Goal: Task Accomplishment & Management: Use online tool/utility

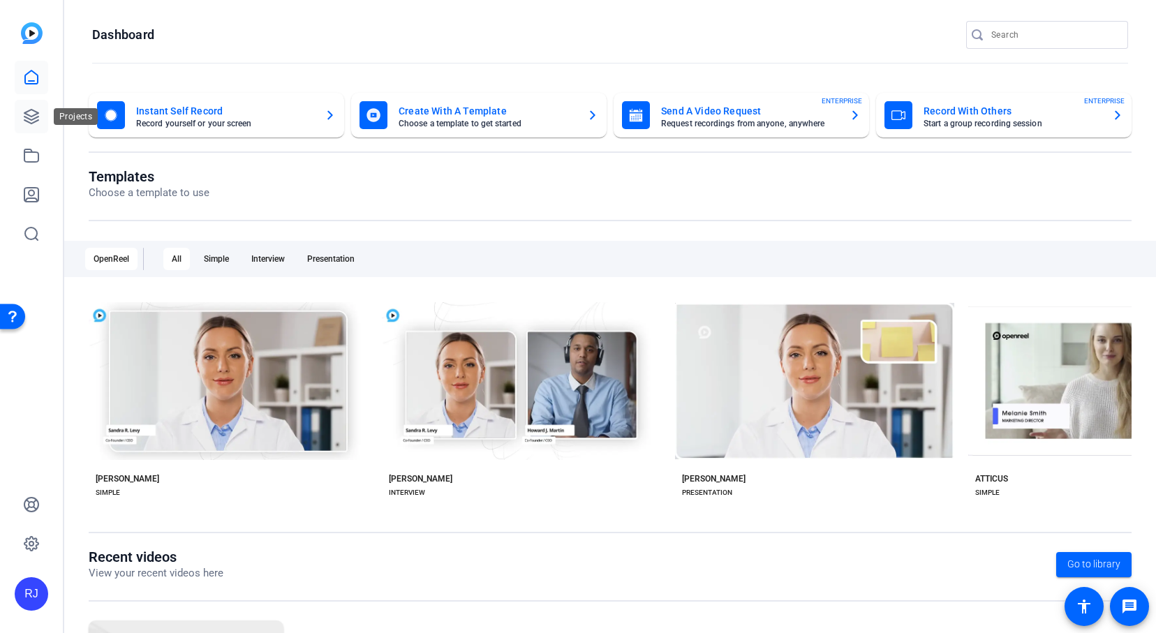
click at [31, 117] on icon at bounding box center [31, 117] width 14 height 14
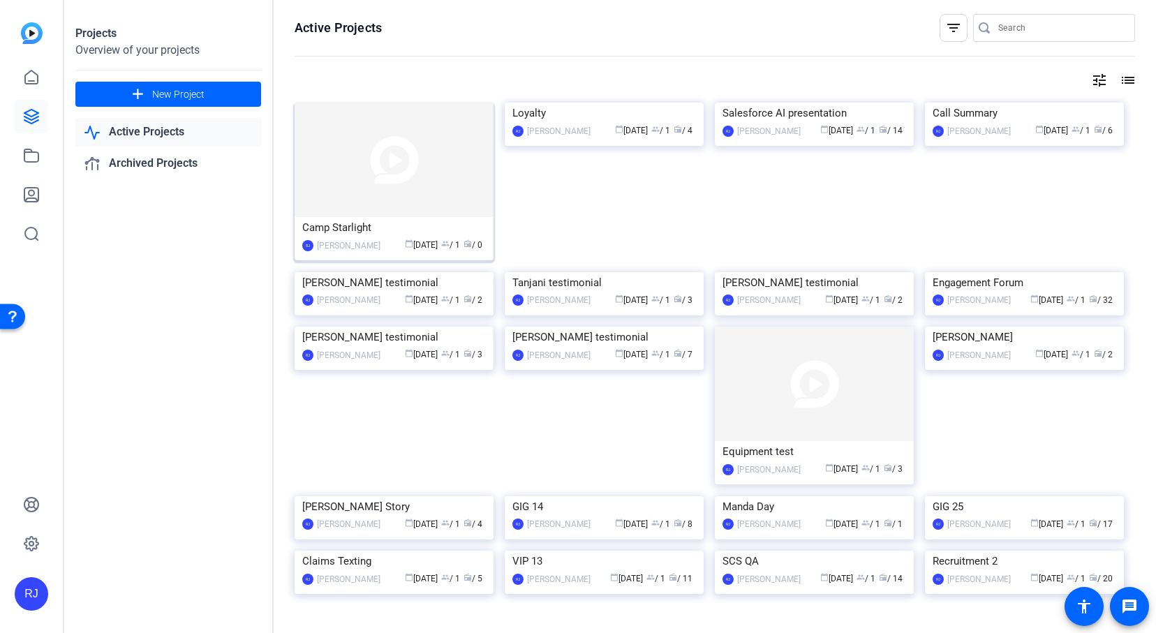
click at [368, 169] on img at bounding box center [394, 160] width 199 height 115
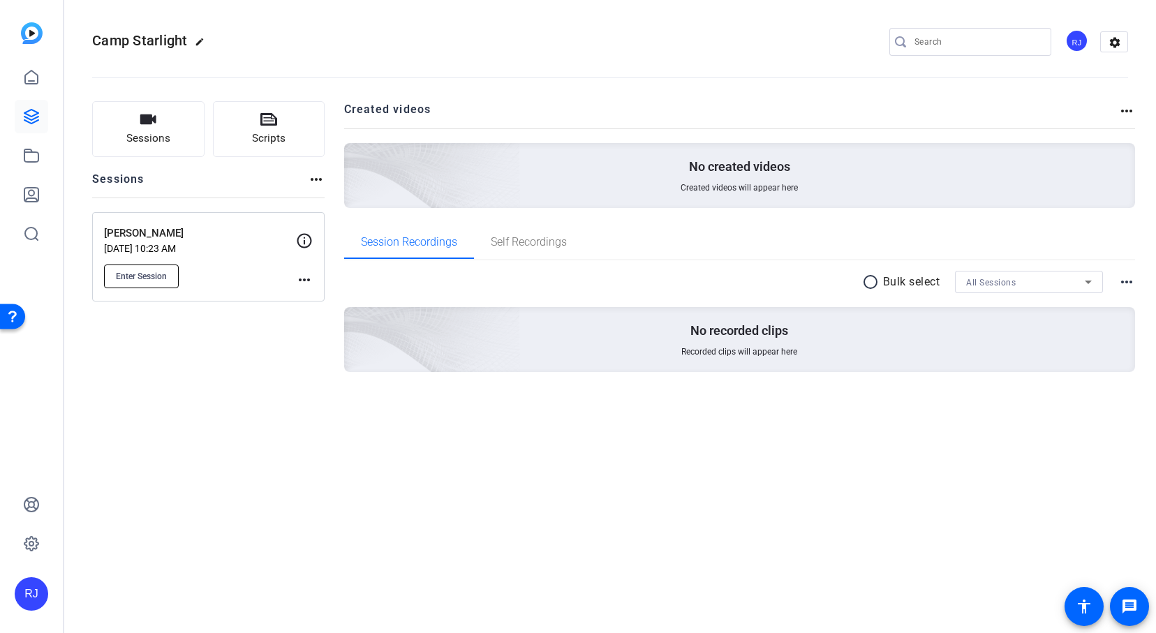
click at [160, 271] on span "Enter Session" at bounding box center [141, 276] width 51 height 11
click at [169, 270] on button "Enter Session" at bounding box center [141, 277] width 75 height 24
drag, startPoint x: 141, startPoint y: 54, endPoint x: 112, endPoint y: 89, distance: 44.6
click at [112, 89] on openreel-divider-bar at bounding box center [610, 73] width 1036 height 43
click at [27, 117] on icon at bounding box center [31, 116] width 17 height 17
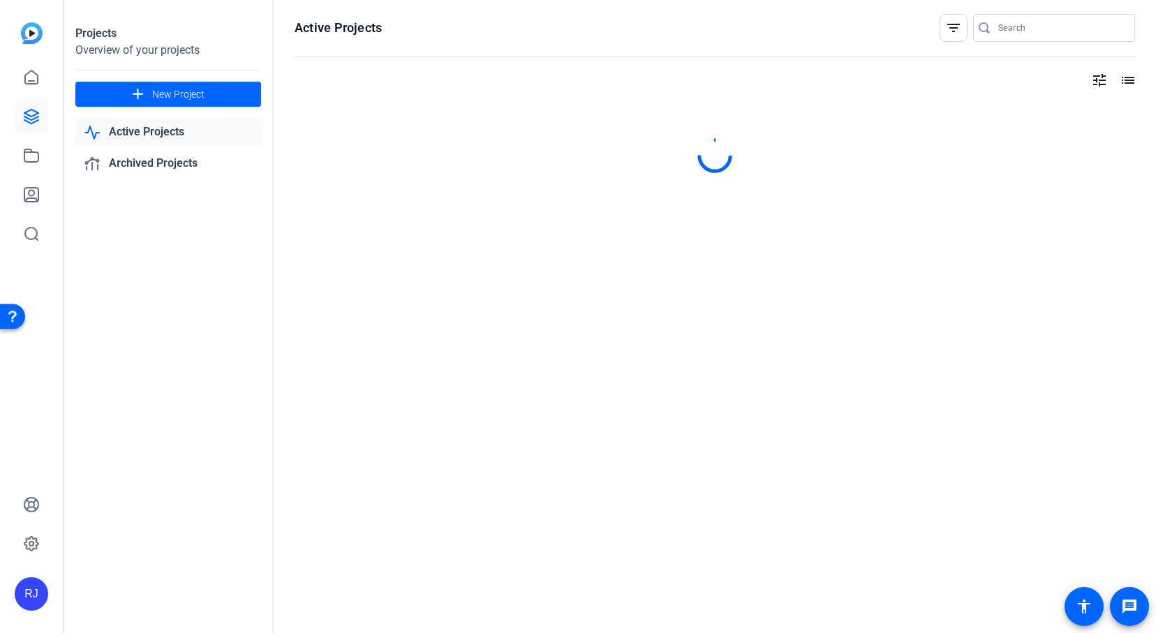
click at [27, 117] on icon at bounding box center [31, 116] width 17 height 17
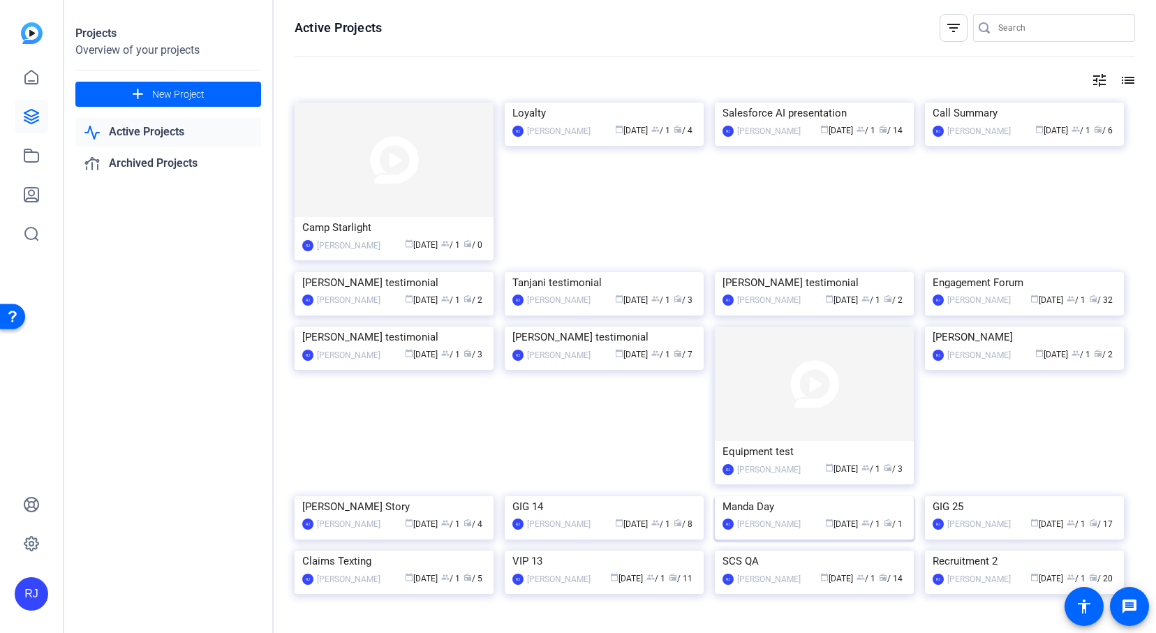
click at [846, 497] on img at bounding box center [814, 497] width 199 height 0
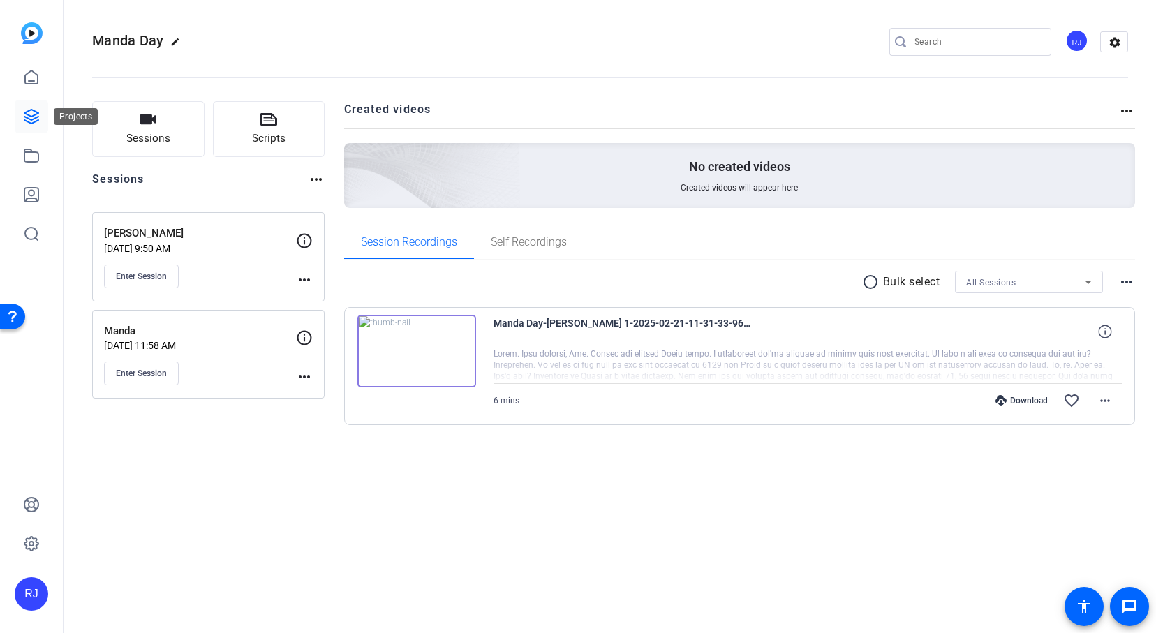
click at [29, 109] on icon at bounding box center [31, 116] width 17 height 17
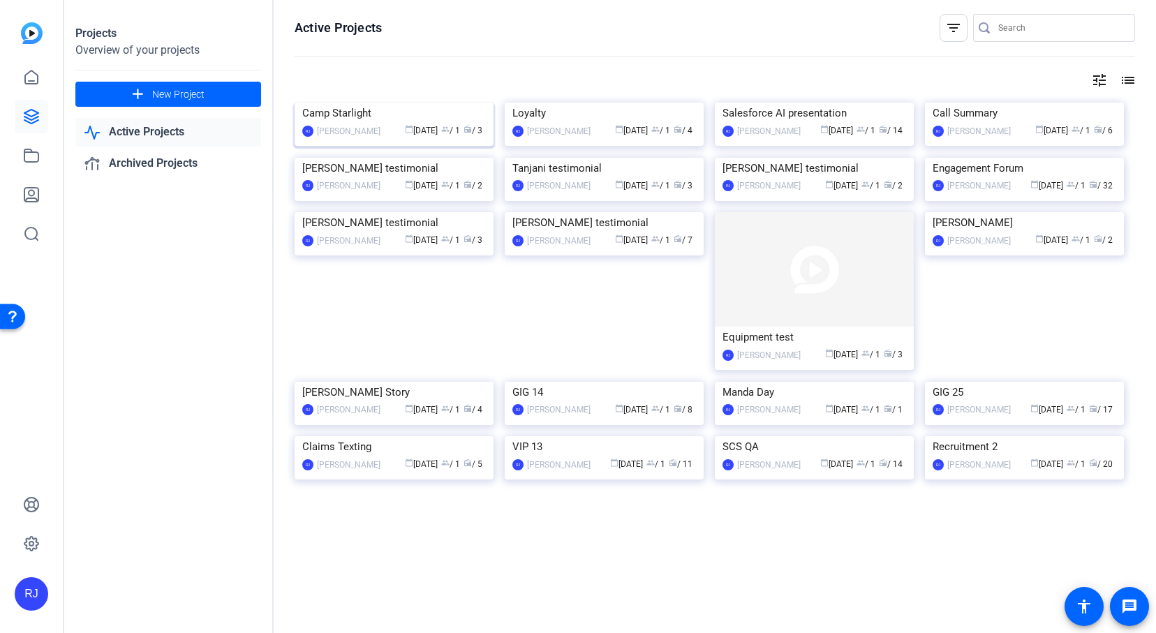
click at [397, 103] on img at bounding box center [394, 103] width 199 height 0
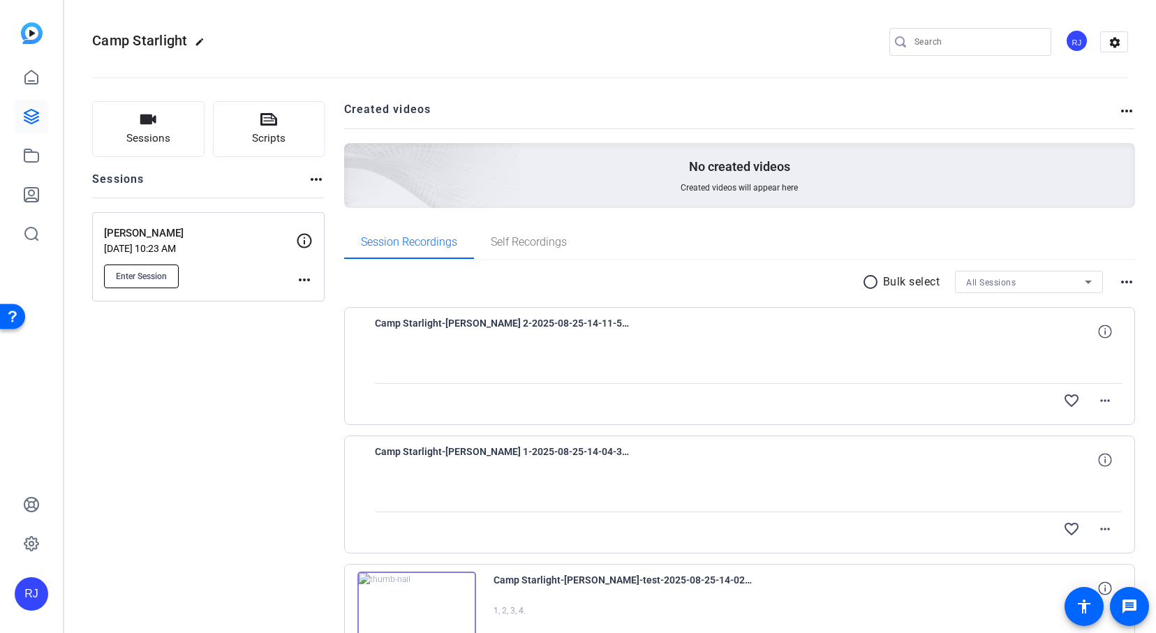
click at [140, 271] on span "Enter Session" at bounding box center [141, 276] width 51 height 11
click at [640, 12] on div "Camp Starlight edit RJ settings" at bounding box center [610, 42] width 1036 height 105
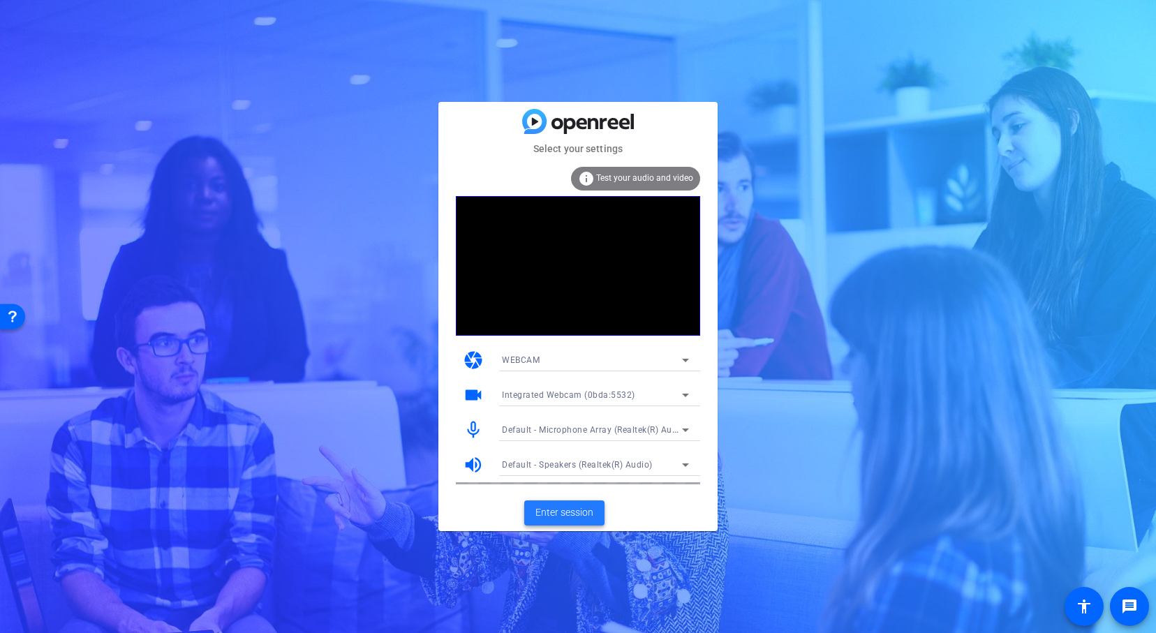
click at [556, 512] on span "Enter session" at bounding box center [565, 513] width 58 height 15
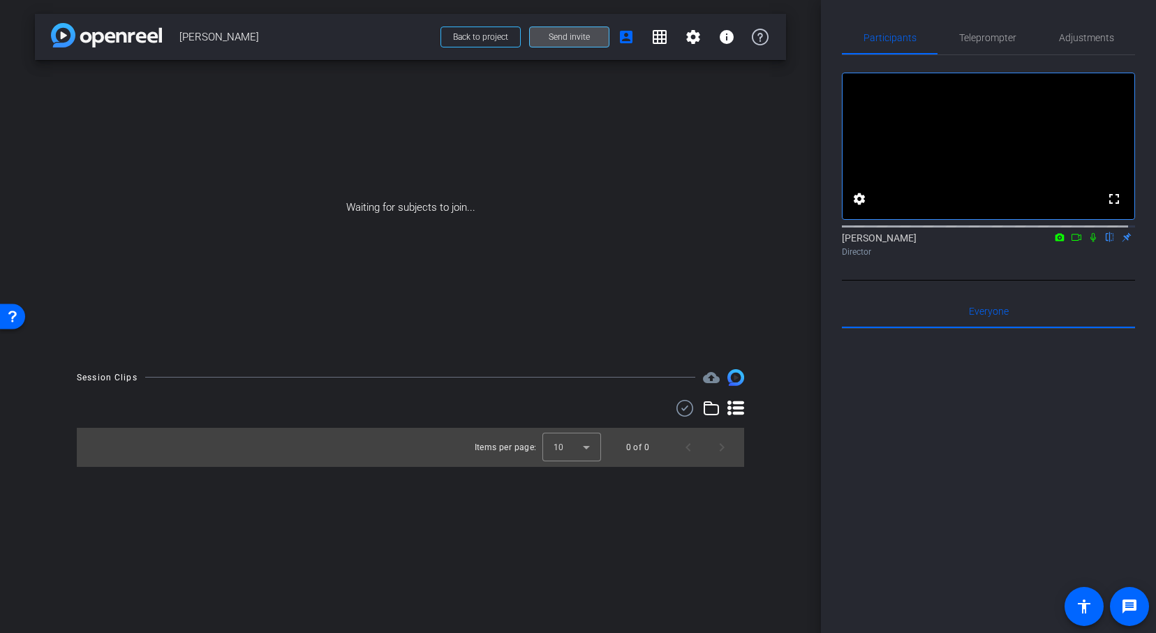
click at [548, 38] on span at bounding box center [569, 37] width 79 height 34
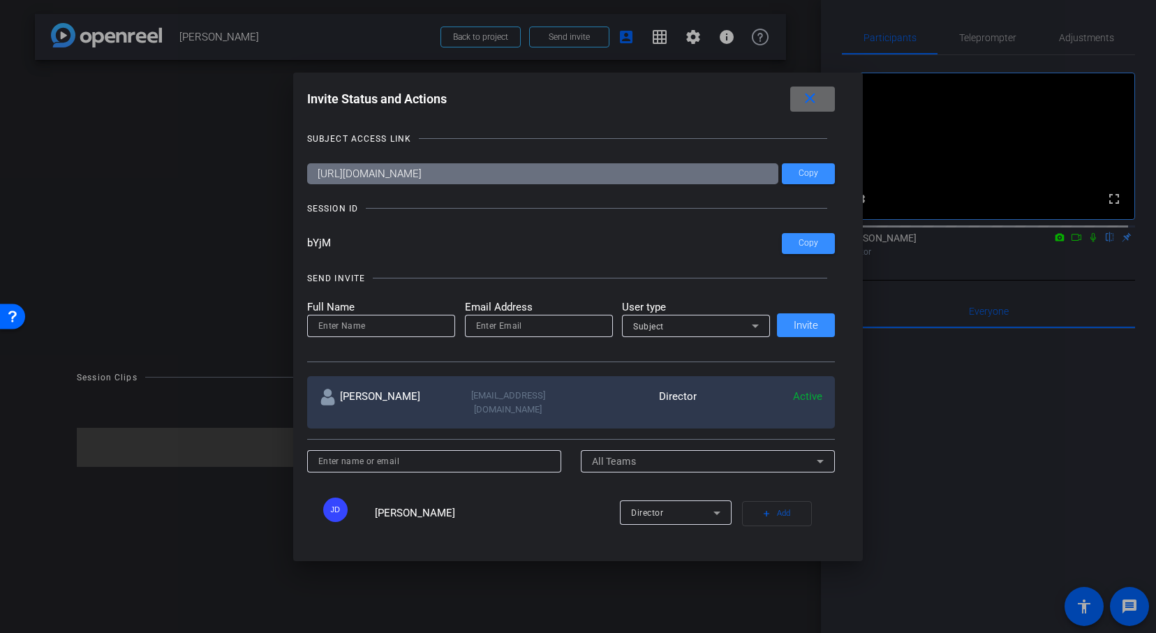
click at [823, 98] on span at bounding box center [813, 99] width 45 height 34
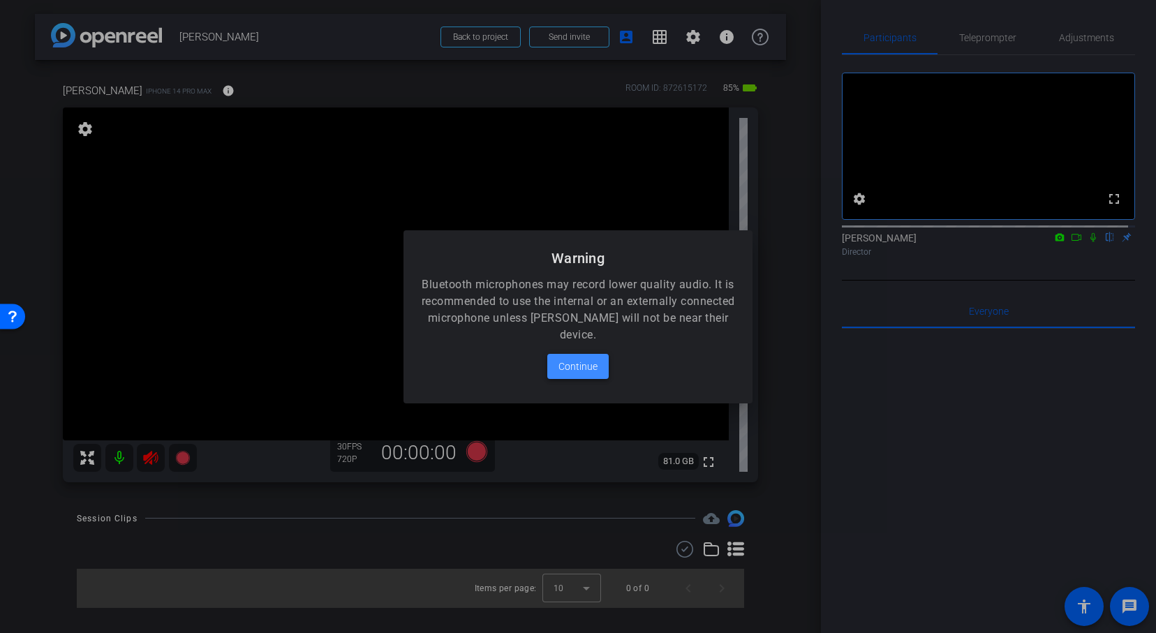
click at [576, 365] on span "Continue" at bounding box center [578, 366] width 39 height 17
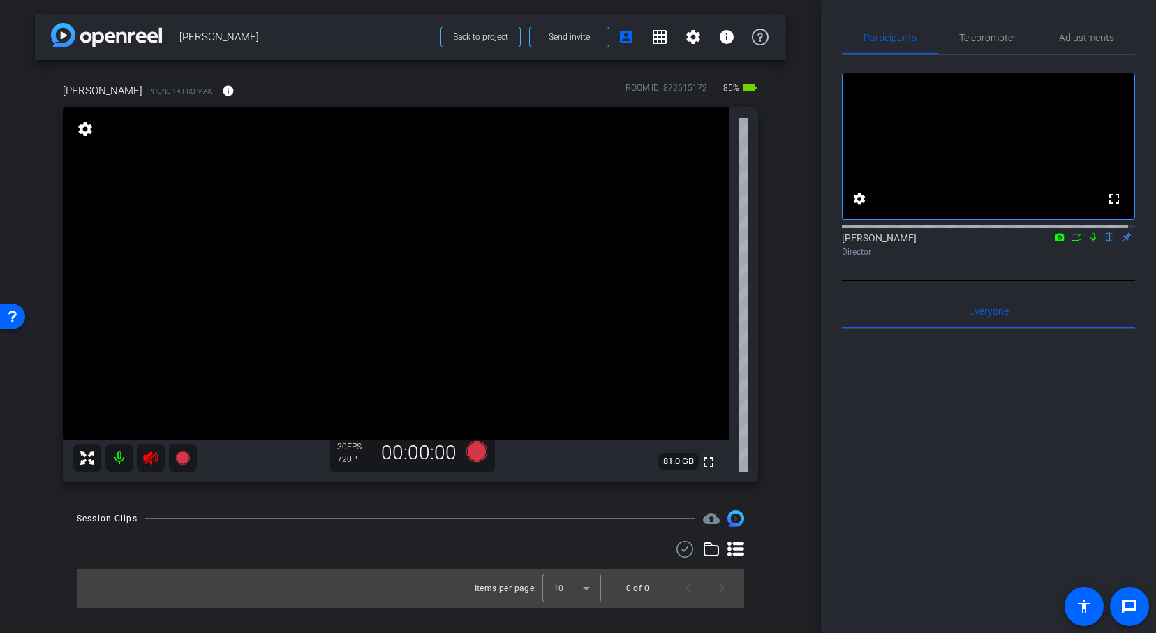
drag, startPoint x: 148, startPoint y: 461, endPoint x: 103, endPoint y: 408, distance: 69.8
click at [149, 459] on icon at bounding box center [150, 458] width 17 height 17
click at [149, 459] on icon at bounding box center [150, 458] width 15 height 14
click at [147, 459] on icon at bounding box center [150, 458] width 15 height 14
click at [1075, 33] on span "Adjustments" at bounding box center [1086, 38] width 55 height 10
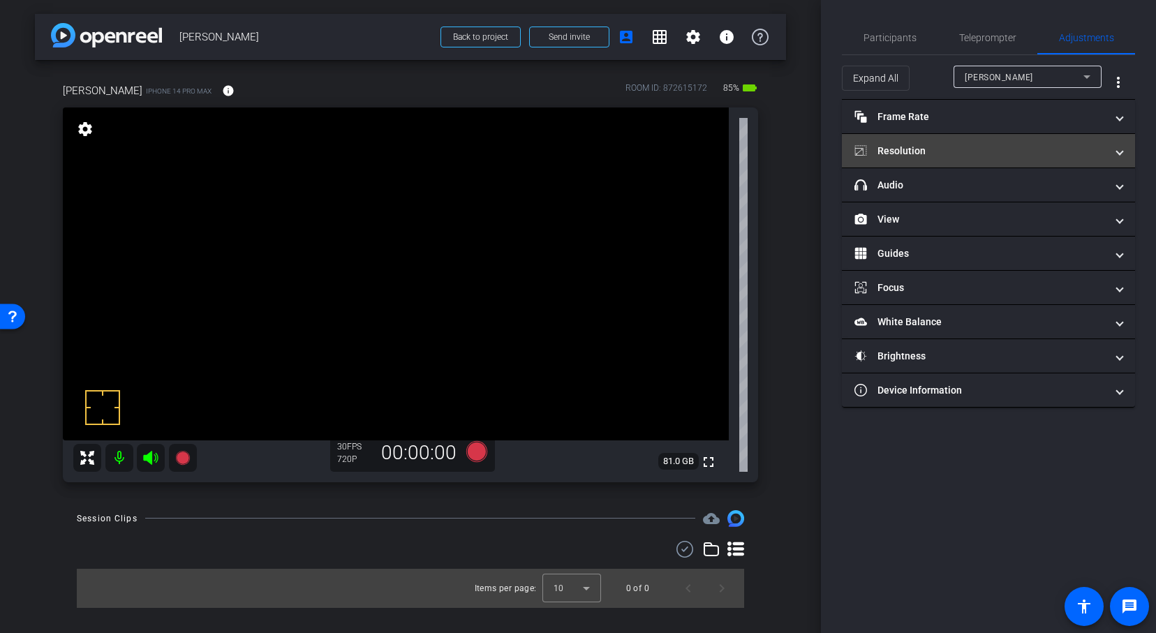
click at [1119, 152] on span at bounding box center [1120, 151] width 6 height 15
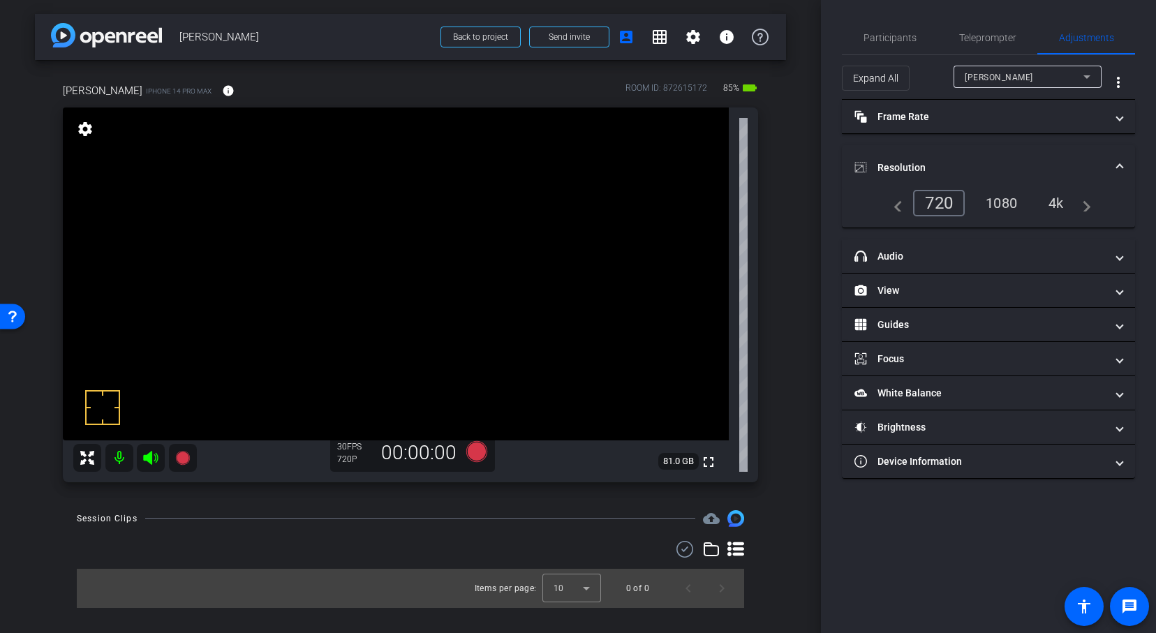
click at [1009, 202] on div "1080" at bounding box center [1002, 203] width 52 height 24
click at [1119, 165] on span at bounding box center [1120, 168] width 6 height 15
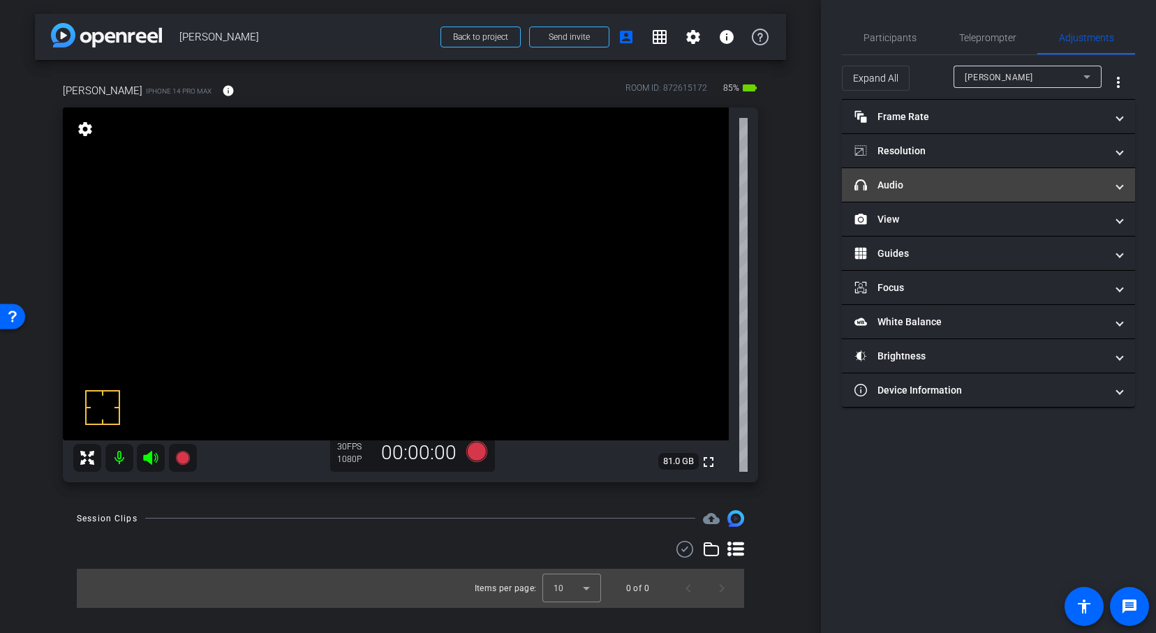
click at [1117, 184] on span at bounding box center [1120, 185] width 6 height 15
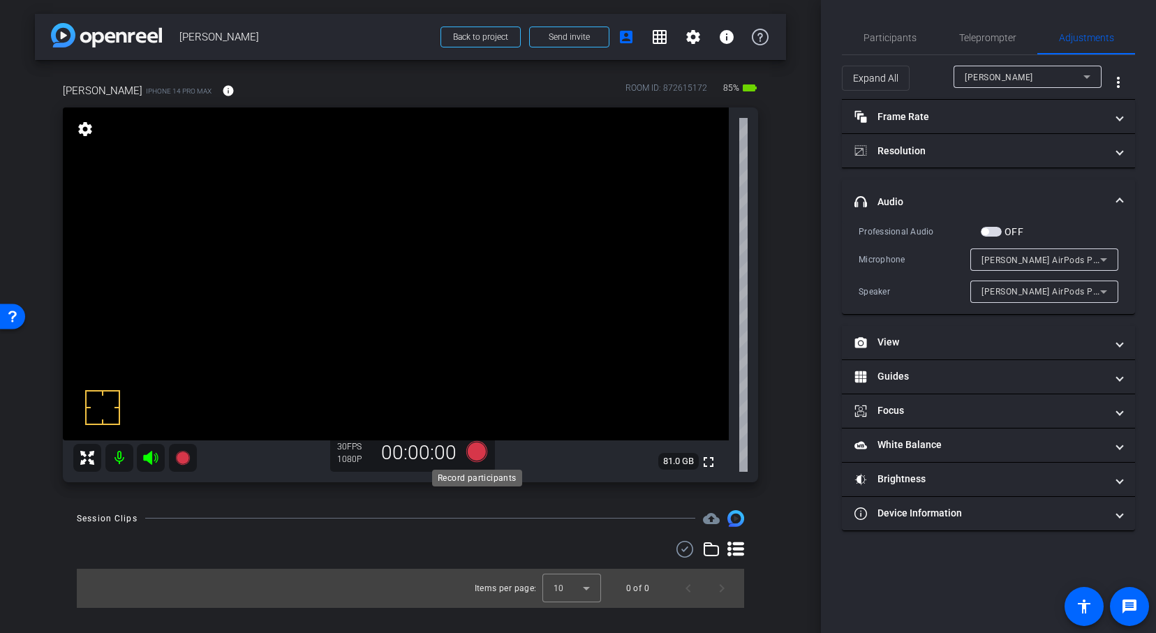
click at [476, 444] on icon at bounding box center [476, 451] width 21 height 21
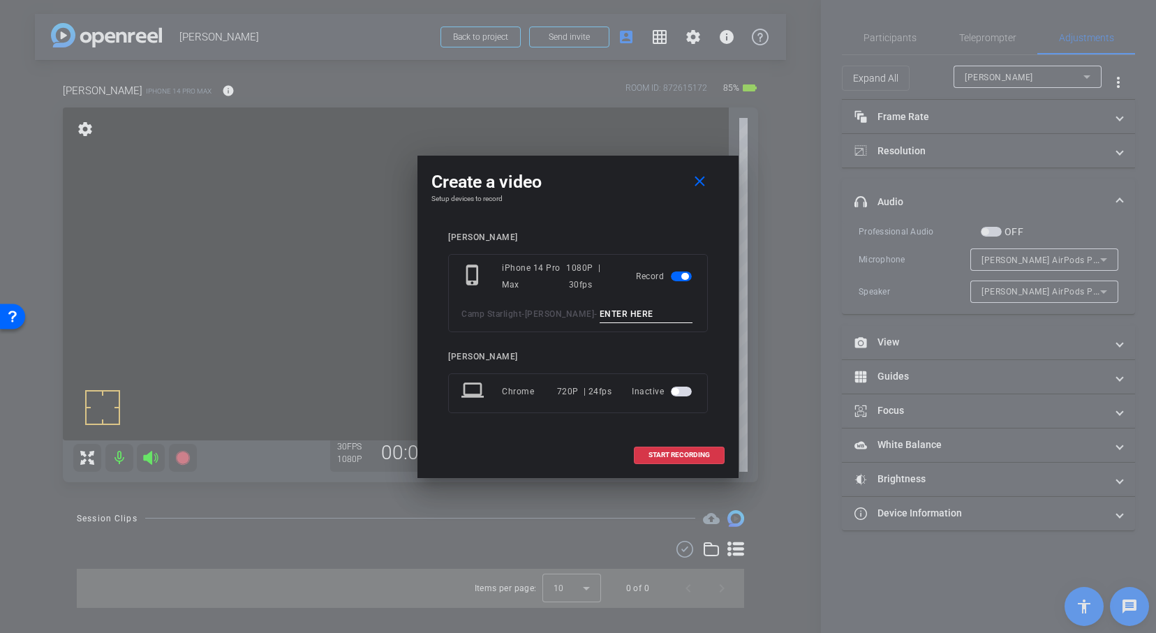
click at [600, 309] on input at bounding box center [647, 314] width 94 height 17
type input "test"
click at [656, 454] on span "START RECORDING" at bounding box center [679, 455] width 61 height 7
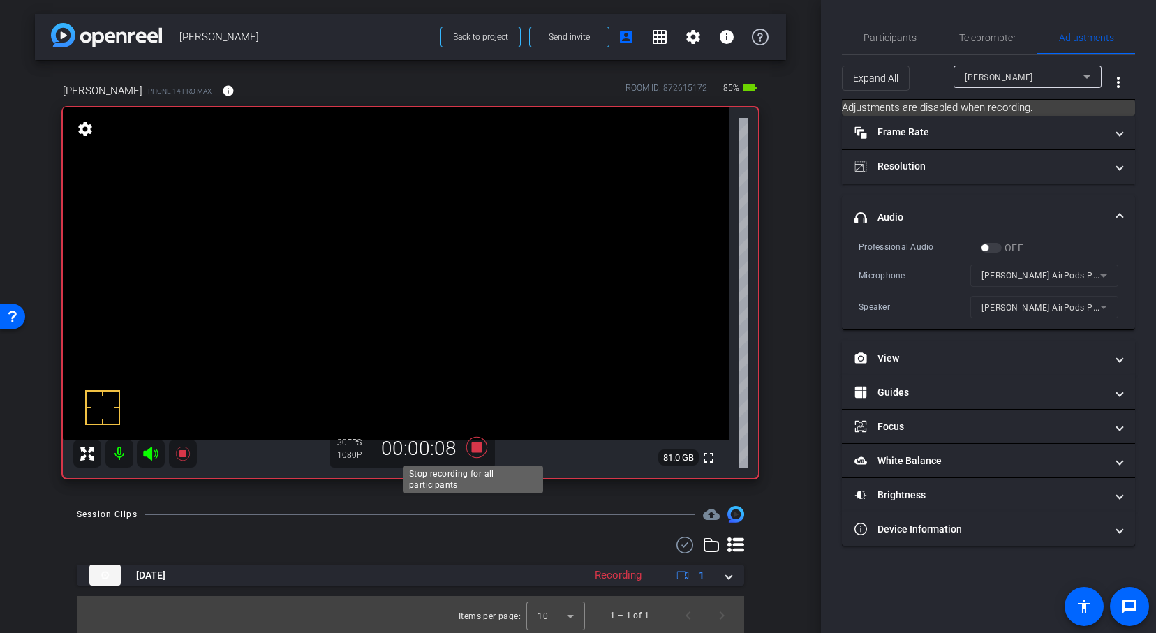
click at [476, 449] on icon at bounding box center [476, 447] width 21 height 21
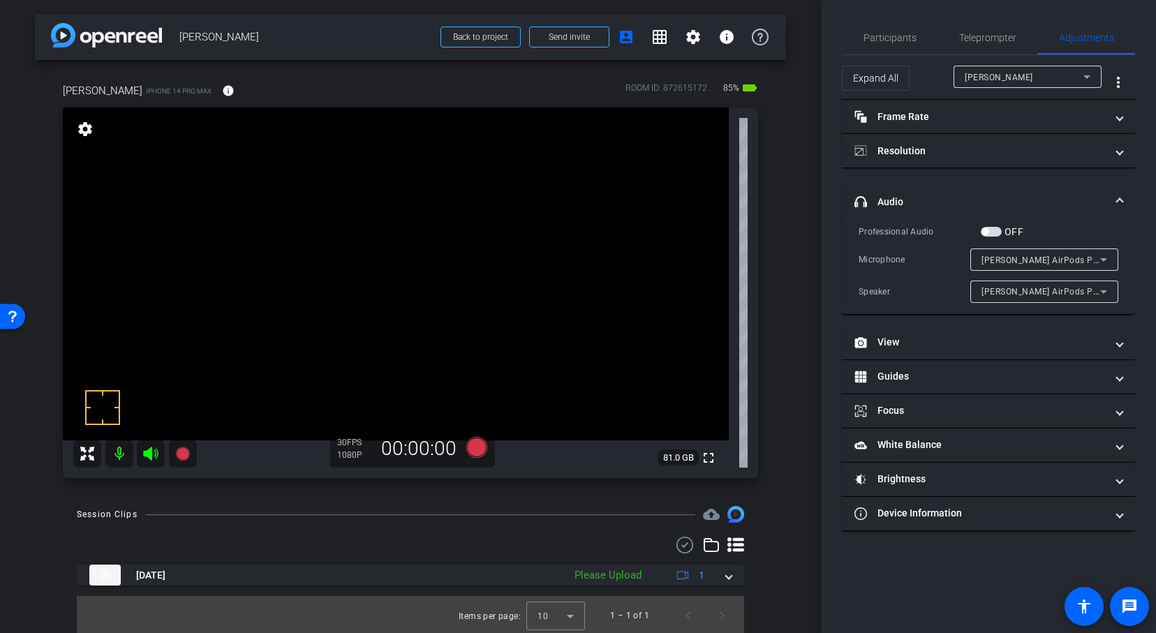
scroll to position [2, 0]
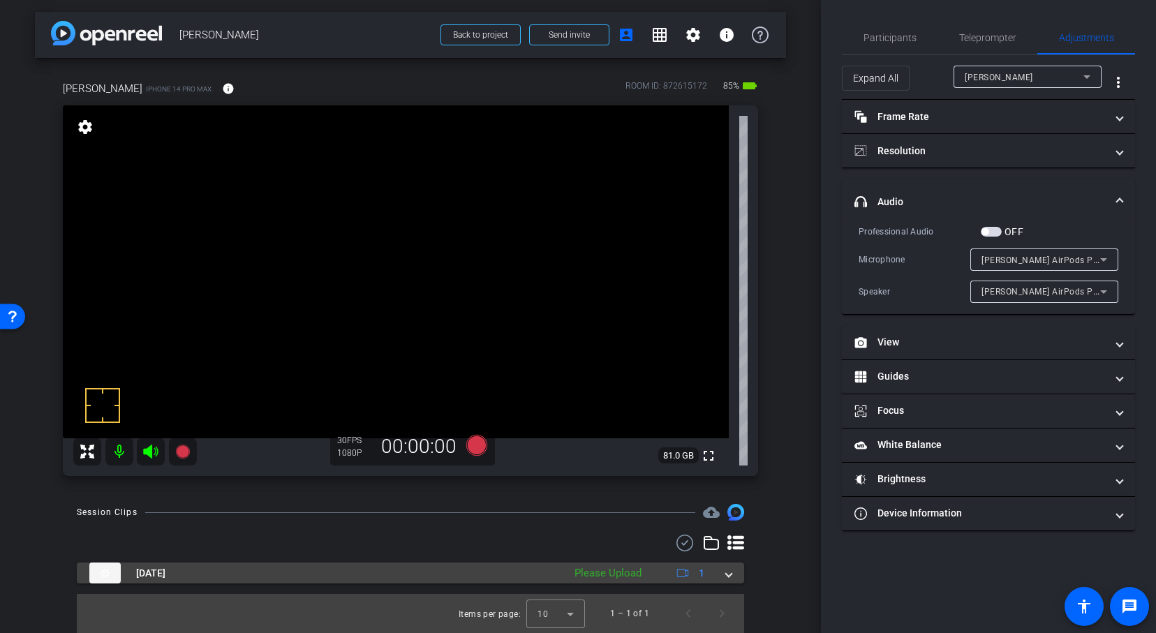
click at [726, 573] on span at bounding box center [729, 573] width 6 height 15
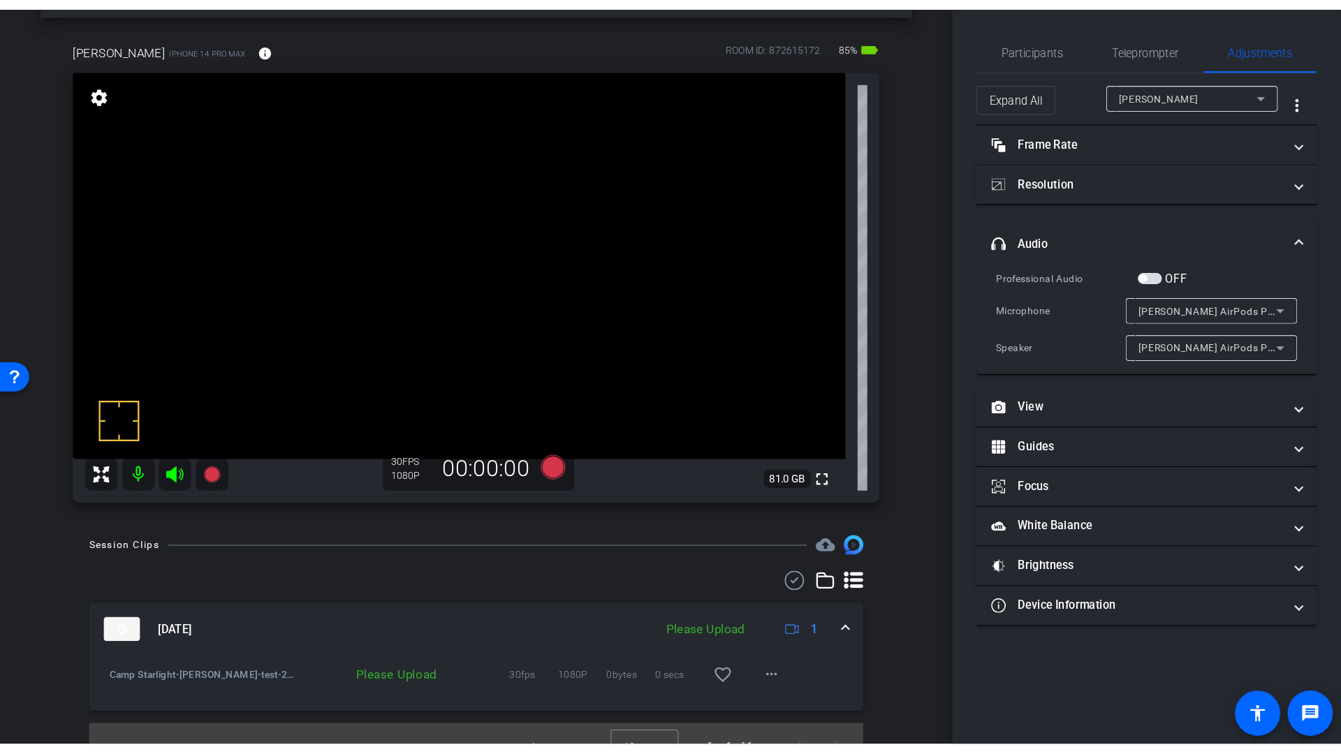
scroll to position [74, 0]
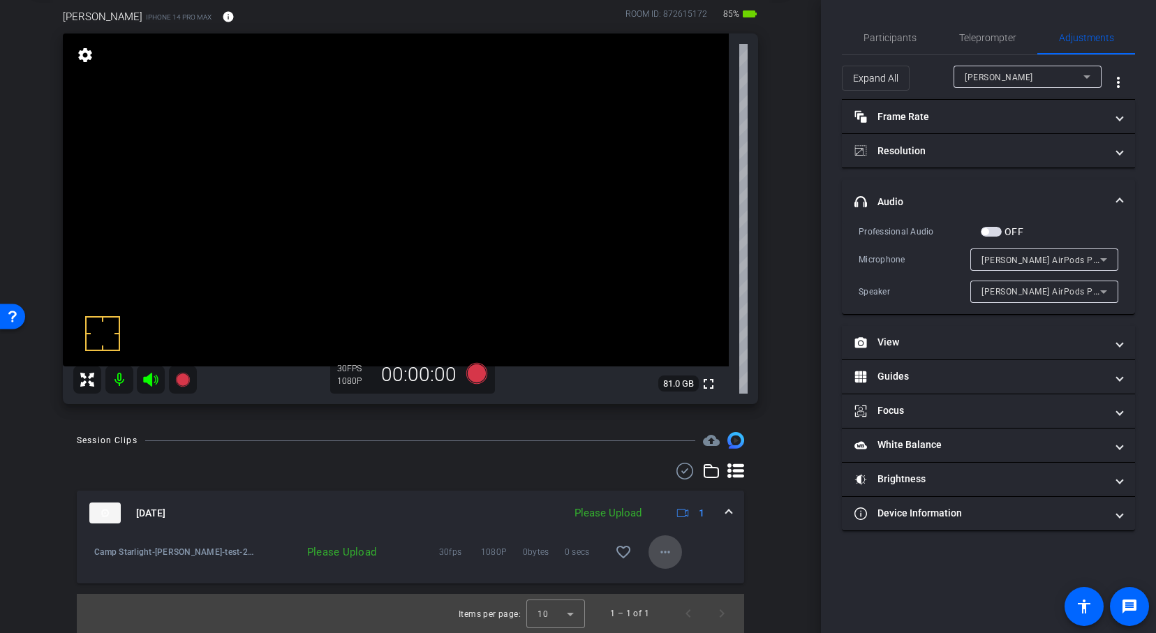
click at [658, 550] on mat-icon "more_horiz" at bounding box center [665, 552] width 17 height 17
click at [660, 582] on span "Upload" at bounding box center [682, 581] width 56 height 17
click at [96, 554] on mat-icon "play_circle_outline" at bounding box center [94, 552] width 14 height 14
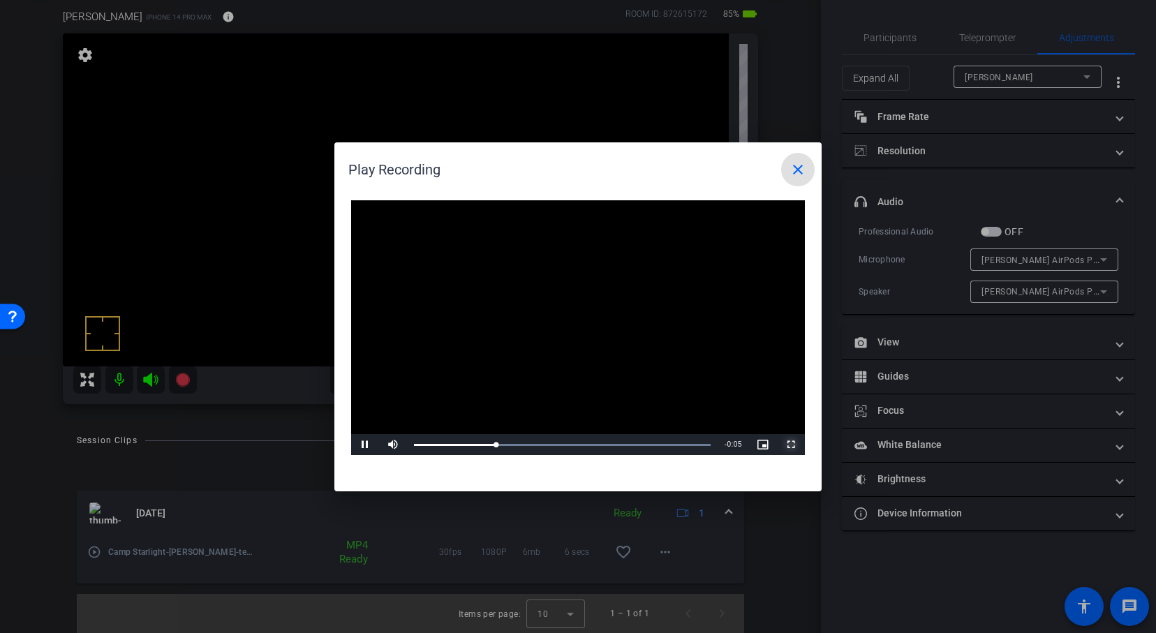
click at [789, 445] on span "Video Player" at bounding box center [791, 445] width 28 height 0
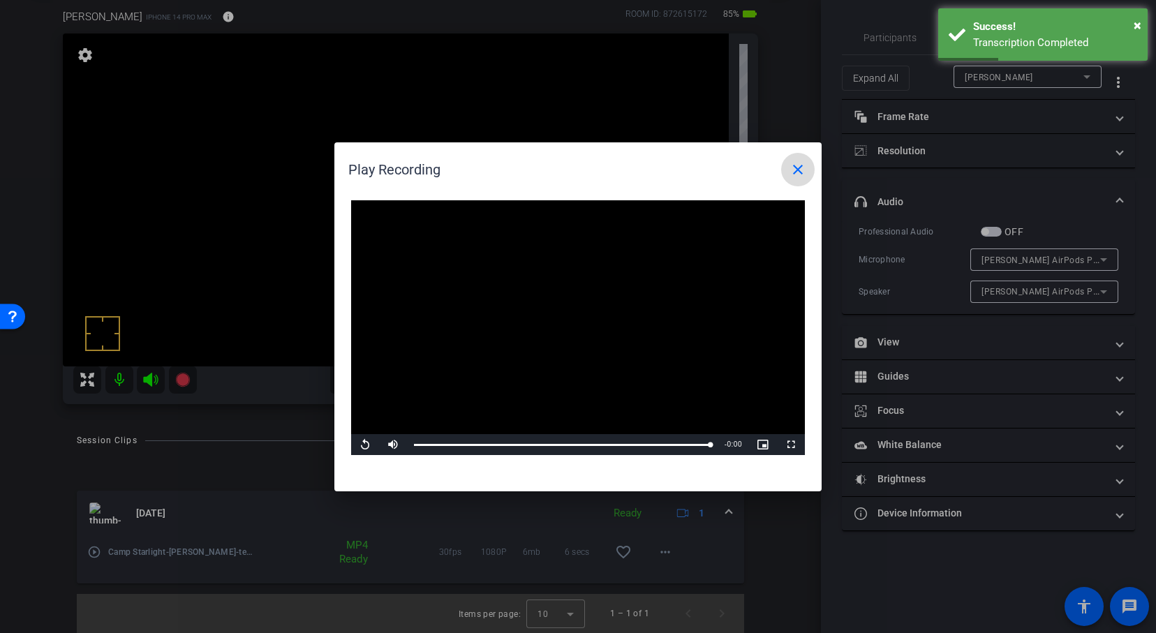
click at [795, 166] on mat-icon "close" at bounding box center [798, 169] width 17 height 17
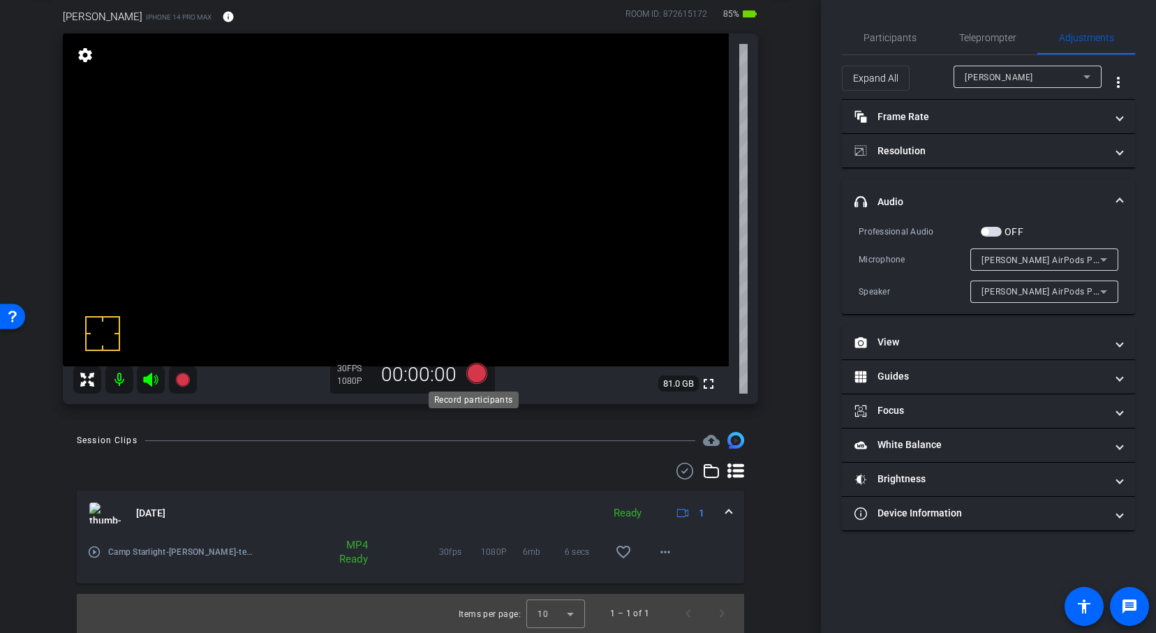
click at [476, 369] on icon at bounding box center [476, 373] width 21 height 21
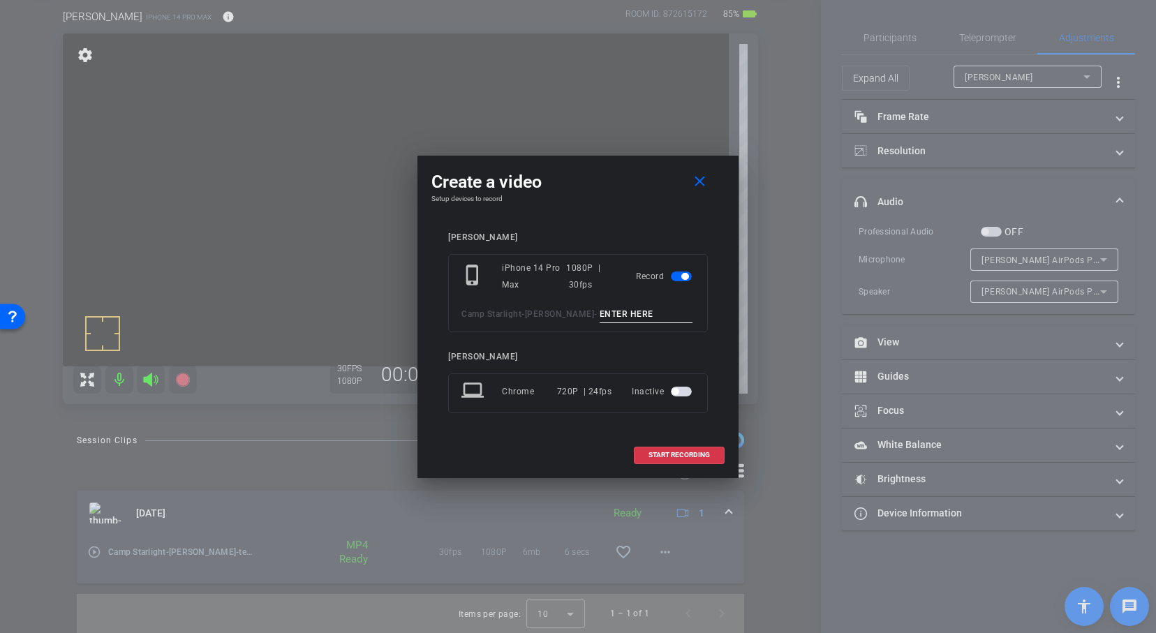
click at [600, 314] on input at bounding box center [647, 314] width 94 height 17
type input "r"
type input "[PERSON_NAME] 1"
click at [684, 449] on span at bounding box center [679, 456] width 89 height 34
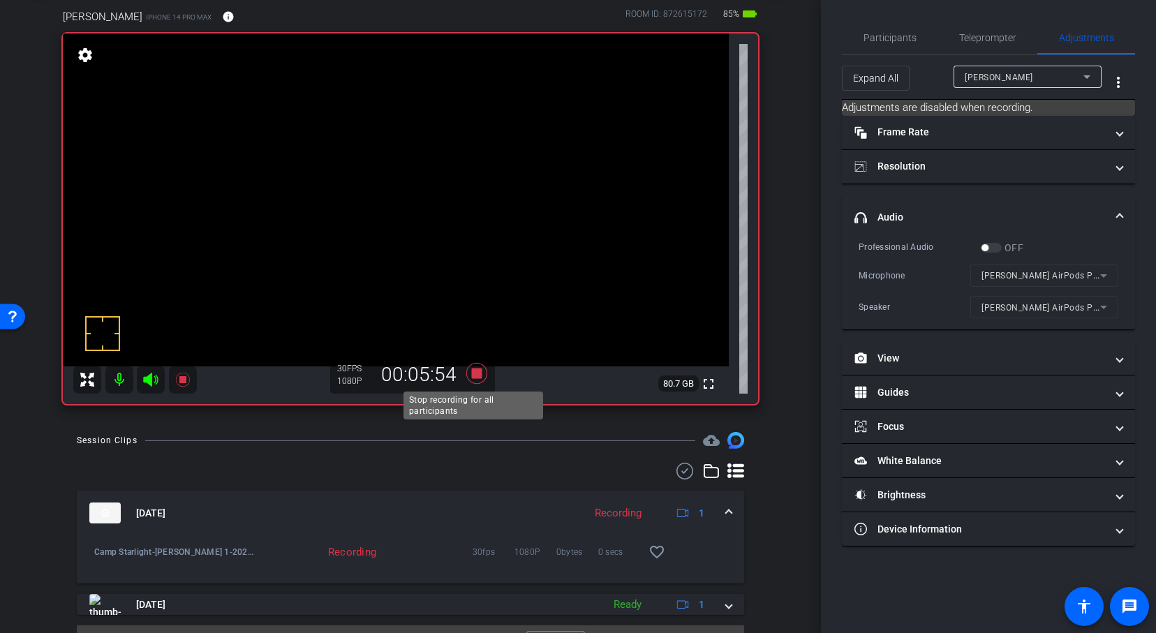
drag, startPoint x: 597, startPoint y: 413, endPoint x: 469, endPoint y: 377, distance: 132.9
click at [469, 377] on icon at bounding box center [476, 373] width 21 height 21
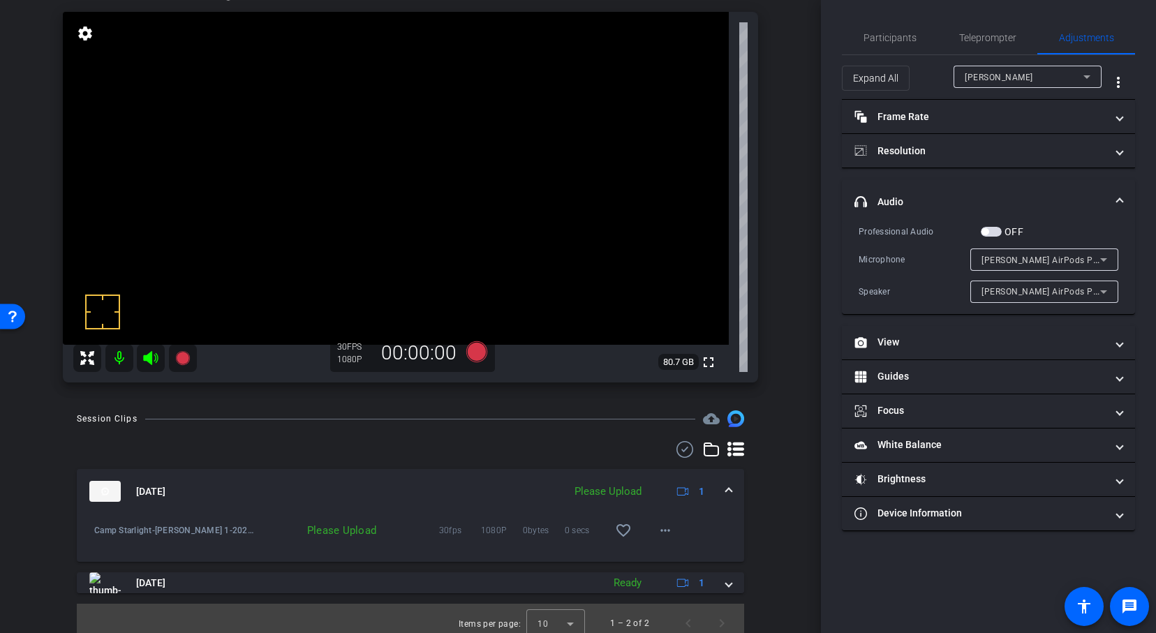
scroll to position [105, 0]
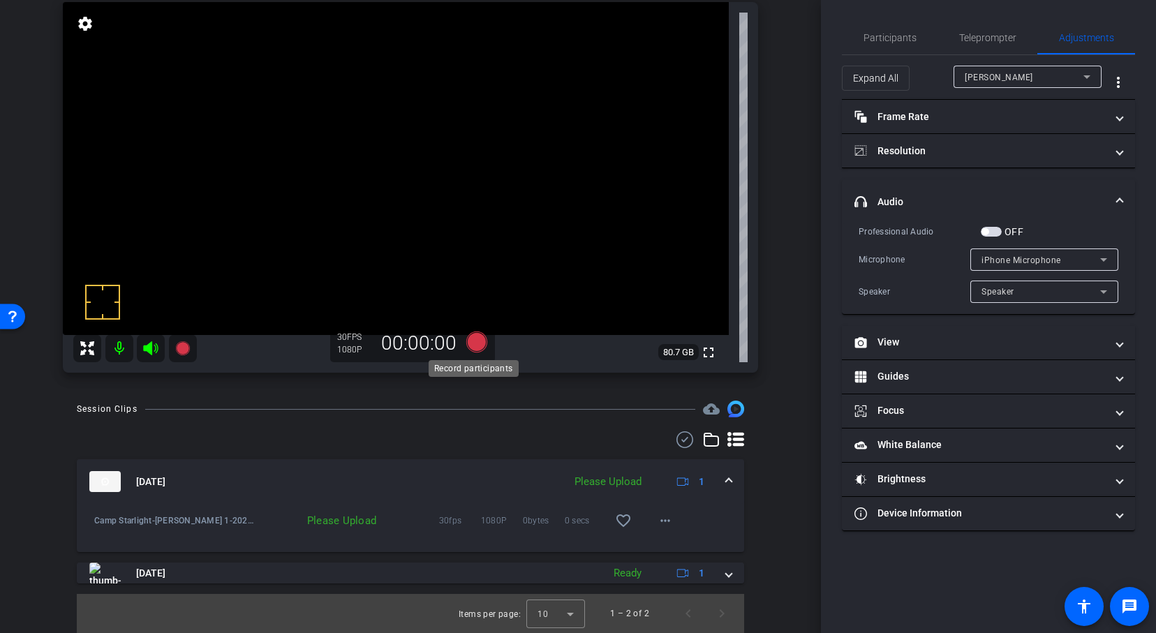
click at [469, 339] on icon at bounding box center [476, 342] width 21 height 21
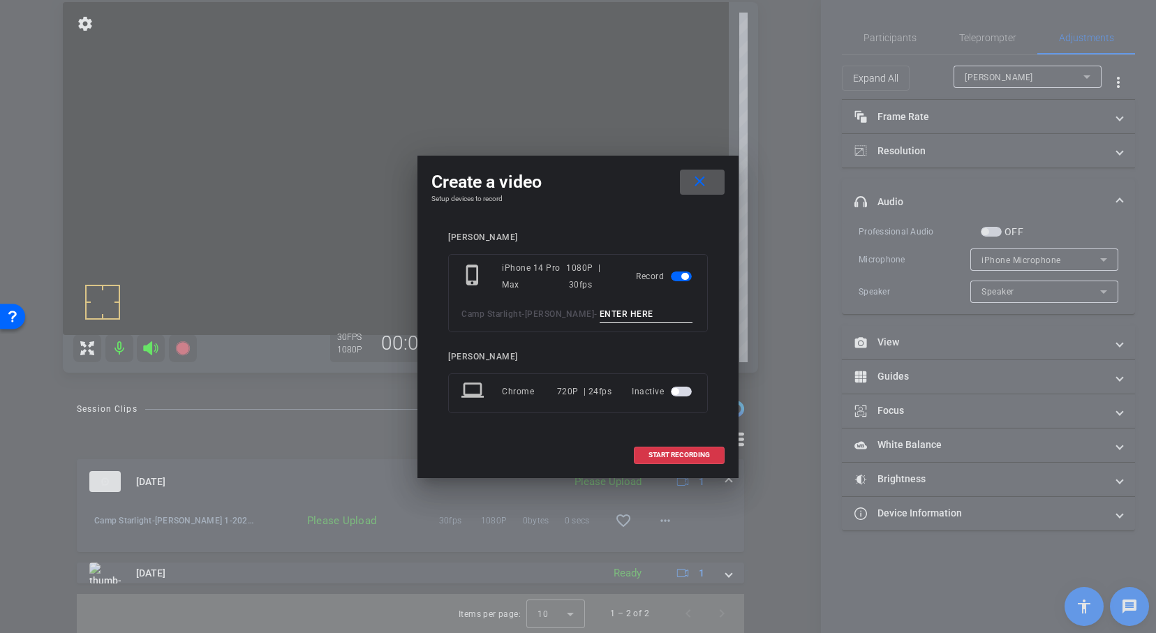
click at [600, 316] on input at bounding box center [647, 314] width 94 height 17
type input "[PERSON_NAME] 2"
click at [663, 455] on span "START RECORDING" at bounding box center [679, 455] width 61 height 7
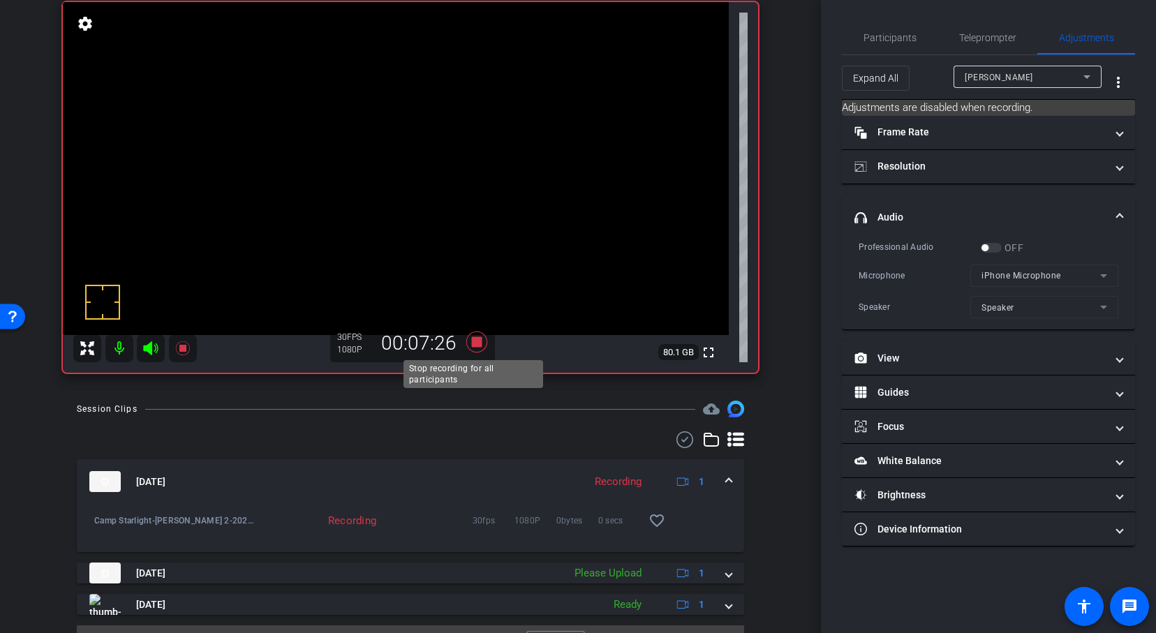
click at [476, 341] on icon at bounding box center [476, 342] width 21 height 21
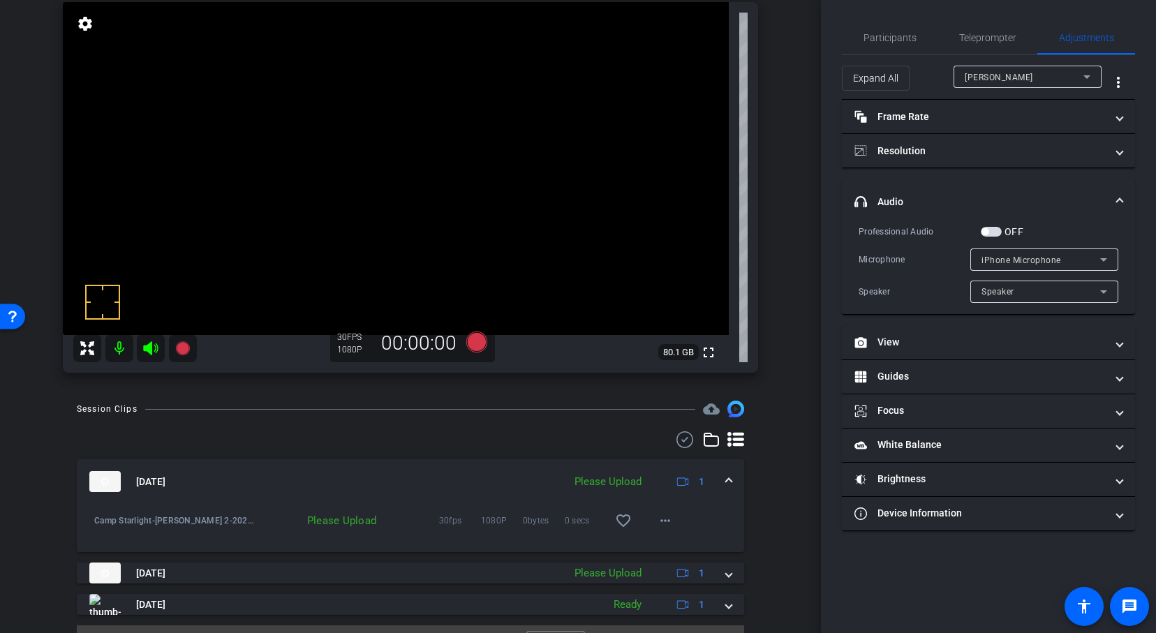
scroll to position [137, 0]
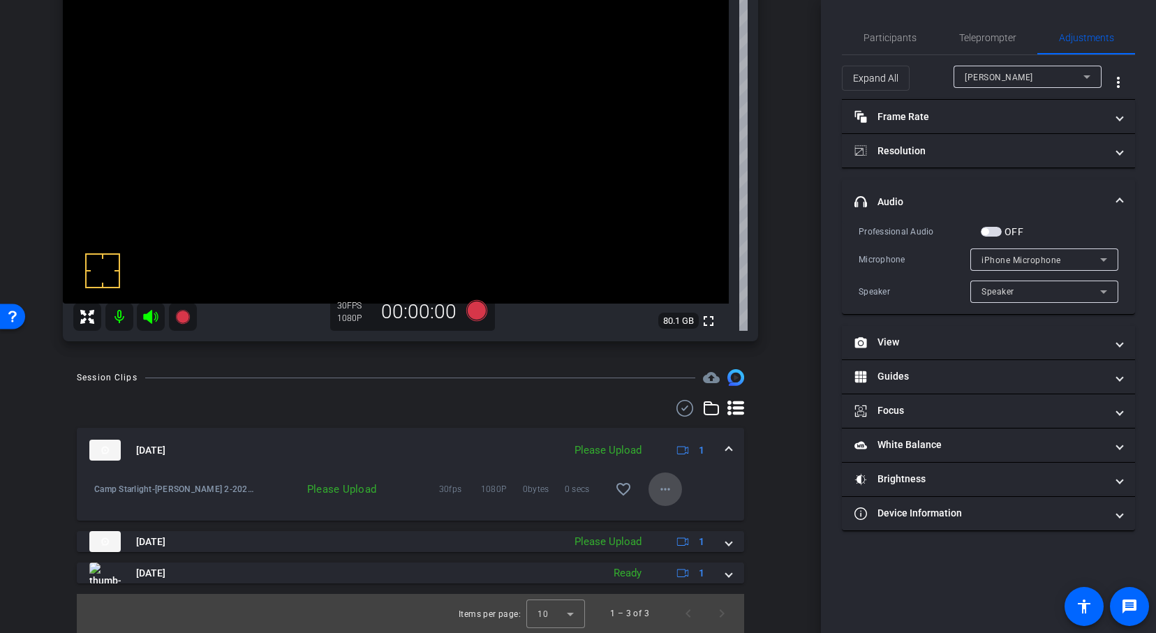
click at [662, 490] on mat-icon "more_horiz" at bounding box center [665, 489] width 17 height 17
click at [661, 517] on span "Upload" at bounding box center [682, 518] width 56 height 17
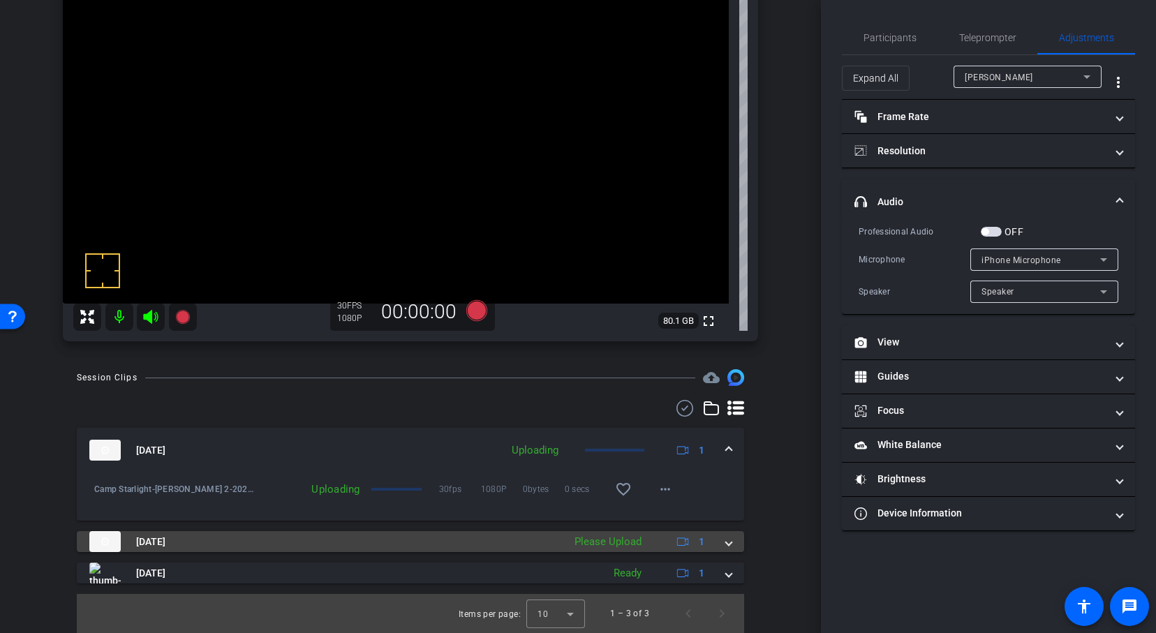
click at [726, 545] on span at bounding box center [729, 542] width 6 height 15
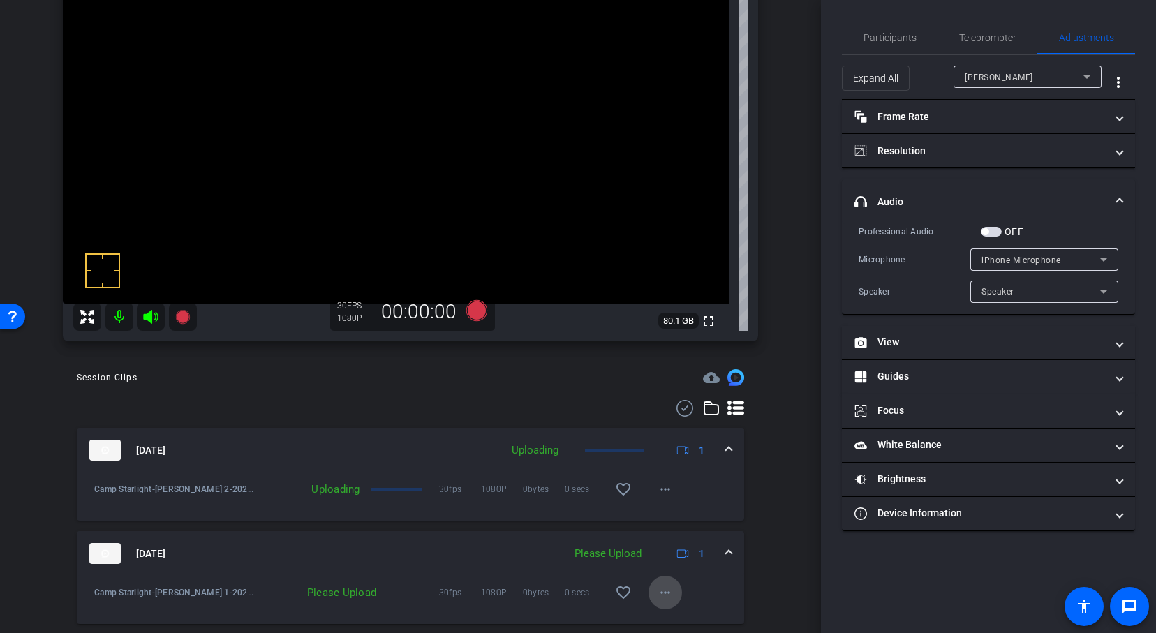
click at [658, 592] on mat-icon "more_horiz" at bounding box center [665, 593] width 17 height 17
click at [680, 527] on span "Upload" at bounding box center [682, 529] width 56 height 17
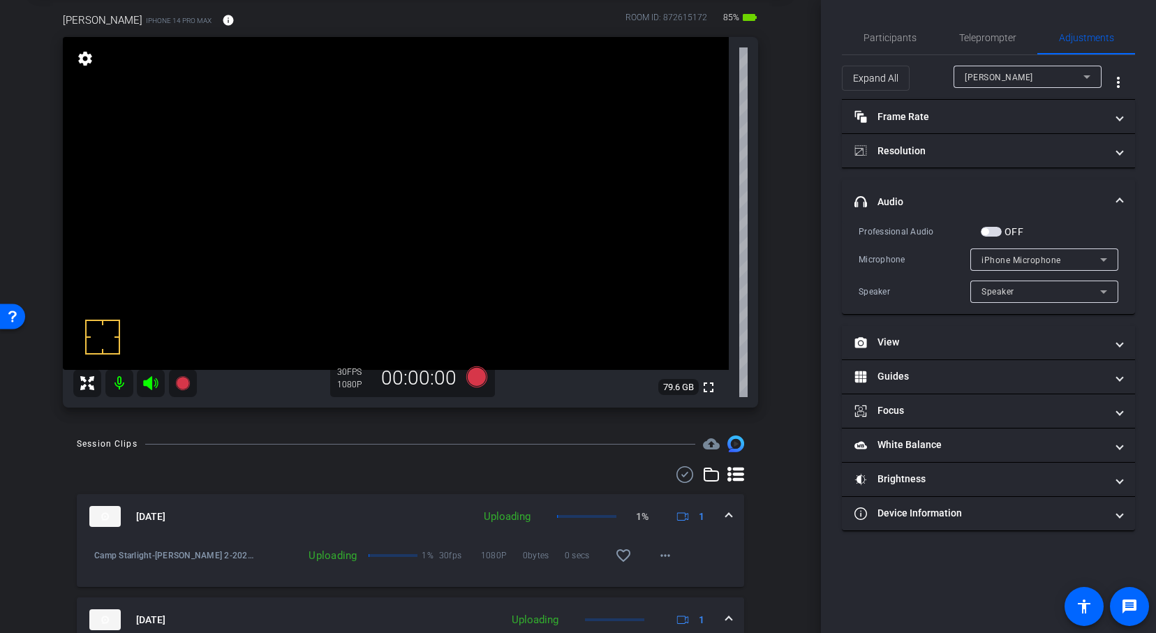
scroll to position [68, 0]
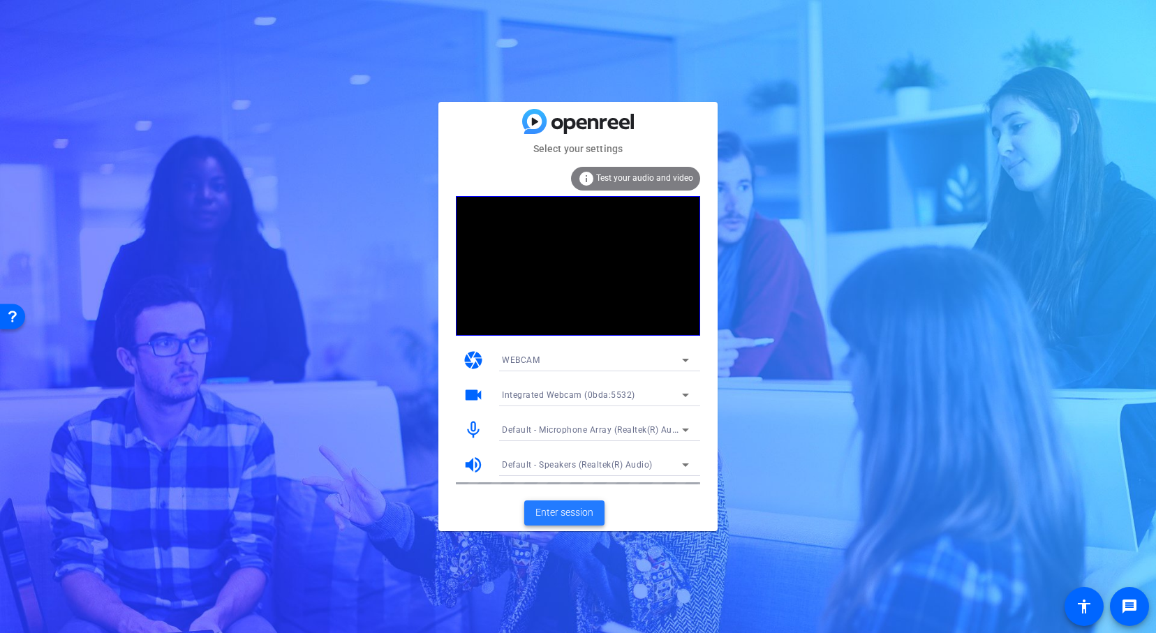
click at [585, 514] on span "Enter session" at bounding box center [565, 513] width 58 height 15
